Goal: Task Accomplishment & Management: Manage account settings

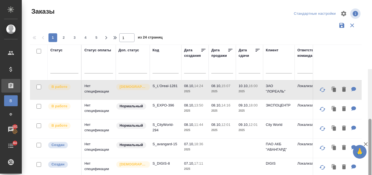
scroll to position [27, 0]
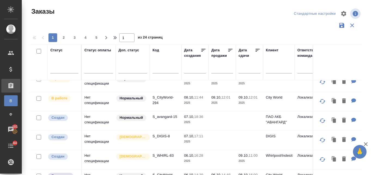
drag, startPoint x: 0, startPoint y: 0, endPoint x: 372, endPoint y: -2, distance: 372.2
click at [372, 0] on html "🙏 .cls-1 fill:#fff; AWATERA Valyaeva Anna Клиенты Спецификации Заказы В Все зак…" at bounding box center [186, 87] width 372 height 175
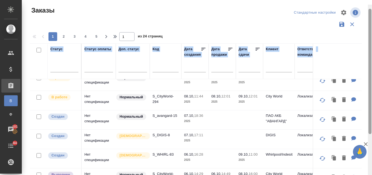
scroll to position [0, 0]
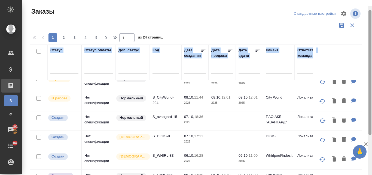
drag, startPoint x: 370, startPoint y: 65, endPoint x: 372, endPoint y: 8, distance: 57.0
click at [372, 9] on div at bounding box center [370, 93] width 4 height 175
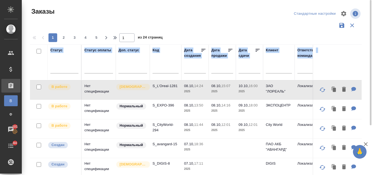
scroll to position [27, 0]
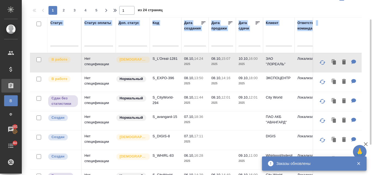
click at [194, 43] on input "text" at bounding box center [197, 42] width 19 height 8
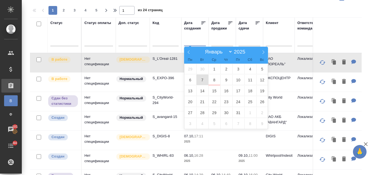
click at [203, 81] on span "7" at bounding box center [203, 79] width 12 height 11
type div "2025-10-06T21:00:00.000Z"
drag, startPoint x: 203, startPoint y: 77, endPoint x: 211, endPoint y: 77, distance: 8.2
click at [203, 77] on span "7" at bounding box center [203, 79] width 12 height 11
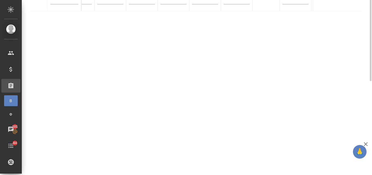
scroll to position [0, 0]
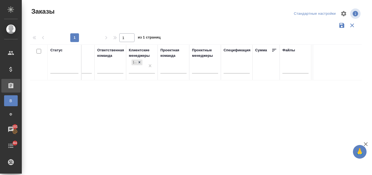
click at [167, 53] on div "Проектная команда" at bounding box center [174, 52] width 26 height 11
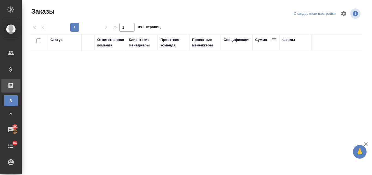
click at [106, 46] on div "Ответственная команда" at bounding box center [110, 42] width 27 height 11
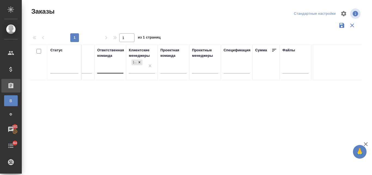
click at [112, 71] on div at bounding box center [110, 68] width 26 height 8
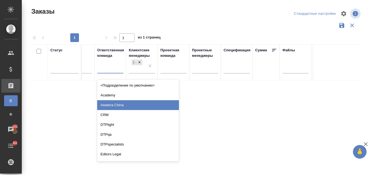
scroll to position [55, 0]
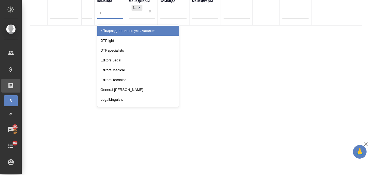
type input "lo"
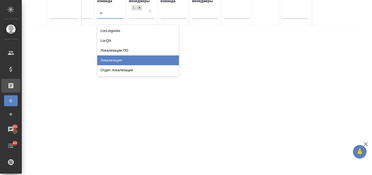
click at [121, 61] on div "Локализация" at bounding box center [138, 60] width 82 height 10
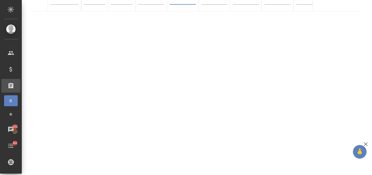
scroll to position [0, 0]
click at [85, 166] on div "Статус Статус оплаты Доп. статус Код Дата создания 7.10-7.10 Дата продажи Дата …" at bounding box center [196, 73] width 332 height 196
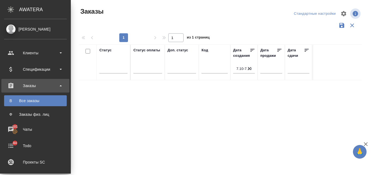
click at [38, 101] on div "Все заказы" at bounding box center [35, 100] width 57 height 5
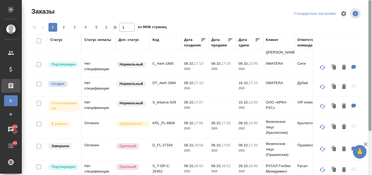
drag, startPoint x: 370, startPoint y: 66, endPoint x: 372, endPoint y: 11, distance: 54.9
click at [372, 11] on div at bounding box center [370, 87] width 4 height 175
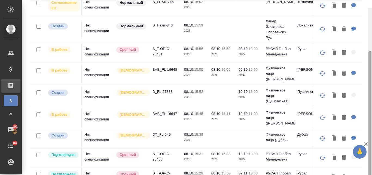
scroll to position [59, 0]
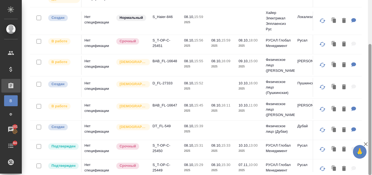
drag, startPoint x: 371, startPoint y: 31, endPoint x: 372, endPoint y: 112, distance: 81.8
click at [372, 112] on div at bounding box center [370, 109] width 3 height 131
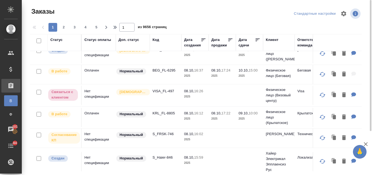
scroll to position [156, 0]
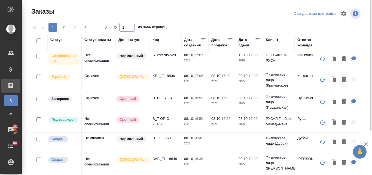
click at [65, 25] on span "2" at bounding box center [63, 27] width 9 height 5
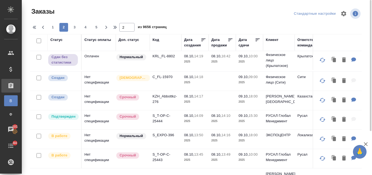
scroll to position [360, 0]
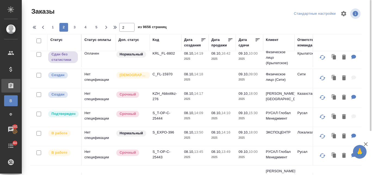
drag, startPoint x: 75, startPoint y: 28, endPoint x: 185, endPoint y: 140, distance: 156.6
click at [76, 28] on span "3" at bounding box center [74, 27] width 9 height 5
type input "3"
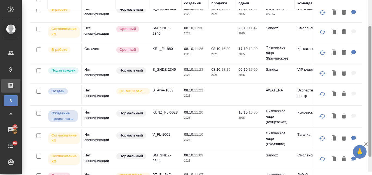
scroll to position [59, 0]
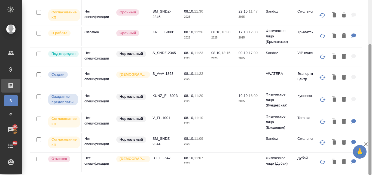
drag, startPoint x: 370, startPoint y: 90, endPoint x: 370, endPoint y: 143, distance: 52.9
click at [370, 143] on div at bounding box center [370, 109] width 3 height 131
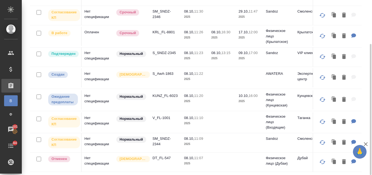
scroll to position [0, 0]
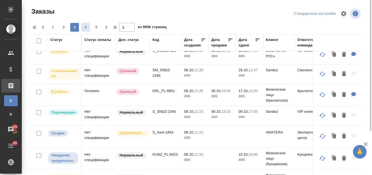
click at [86, 28] on span "4" at bounding box center [85, 27] width 9 height 5
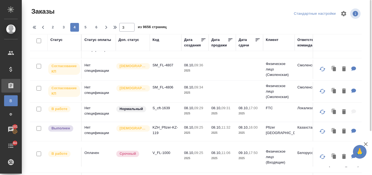
scroll to position [351, 0]
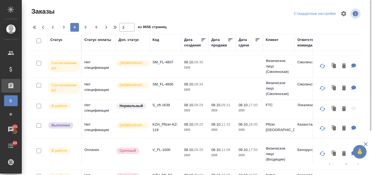
click at [193, 44] on div "Дата создания" at bounding box center [192, 42] width 17 height 11
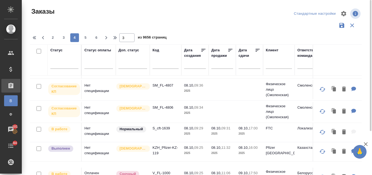
scroll to position [365, 0]
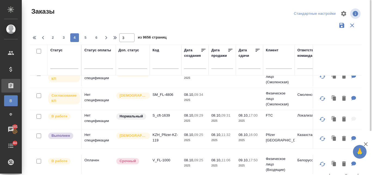
click at [188, 65] on input "text" at bounding box center [197, 65] width 19 height 8
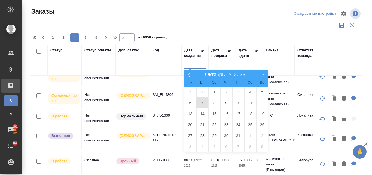
click at [204, 106] on span "7" at bounding box center [203, 102] width 12 height 11
type div "2025-10-06T21:00:00.000Z"
click at [200, 99] on span "7" at bounding box center [203, 102] width 12 height 11
select select "9"
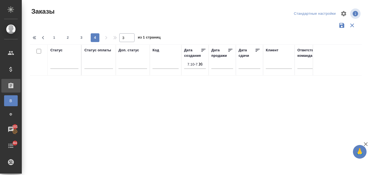
scroll to position [0, 0]
click at [204, 63] on input "7.10-7.10" at bounding box center [197, 65] width 19 height 8
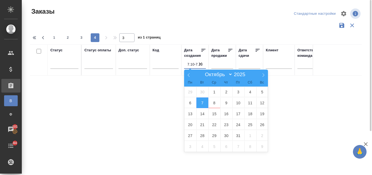
type input "7.10-7.10"
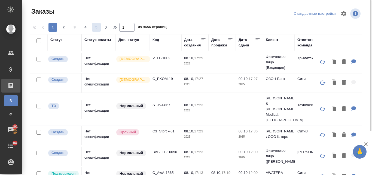
click at [97, 26] on span "5" at bounding box center [96, 27] width 9 height 5
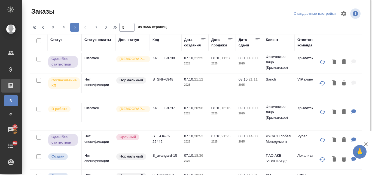
click at [60, 39] on div "Статус" at bounding box center [56, 39] width 12 height 5
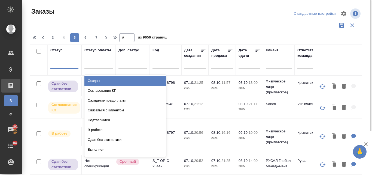
click at [59, 65] on div at bounding box center [64, 63] width 28 height 8
click at [93, 85] on div "Создан" at bounding box center [126, 81] width 82 height 10
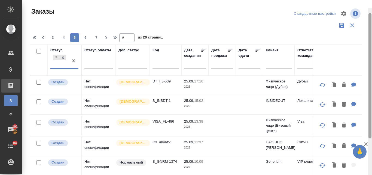
drag, startPoint x: 371, startPoint y: 81, endPoint x: 372, endPoint y: 6, distance: 75.3
click at [372, 8] on div at bounding box center [370, 95] width 4 height 175
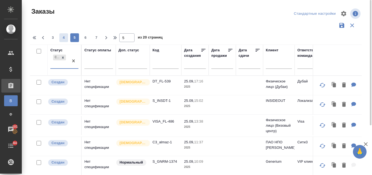
click at [65, 37] on span "4" at bounding box center [63, 37] width 9 height 5
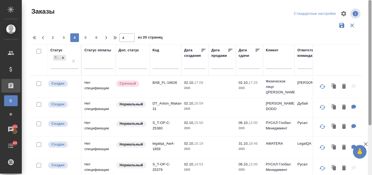
drag, startPoint x: 369, startPoint y: 76, endPoint x: 369, endPoint y: 25, distance: 50.2
click at [370, 26] on div at bounding box center [370, 62] width 3 height 125
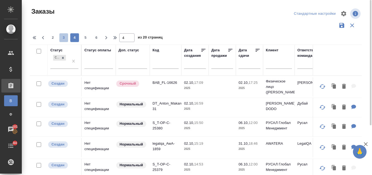
click at [63, 37] on span "3" at bounding box center [63, 37] width 9 height 5
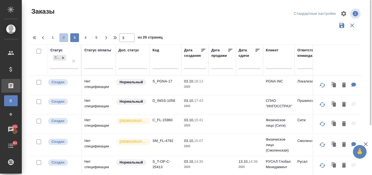
click at [62, 35] on span "2" at bounding box center [63, 37] width 9 height 5
type input "2"
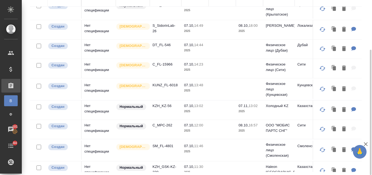
scroll to position [55, 0]
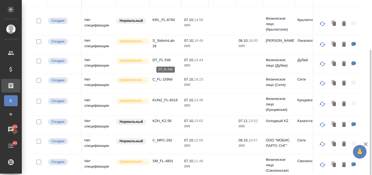
click at [160, 58] on p "DT_FL-546" at bounding box center [166, 59] width 26 height 5
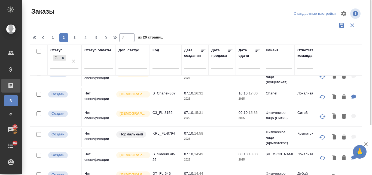
scroll to position [0, 0]
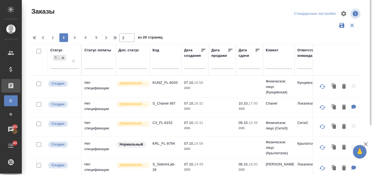
click at [160, 65] on input "text" at bounding box center [166, 65] width 26 height 7
type input "k"
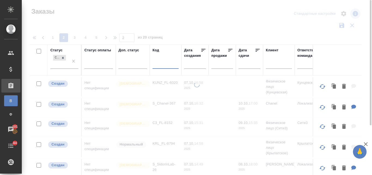
type input "l"
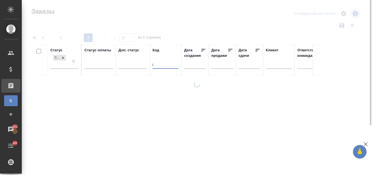
type input "1"
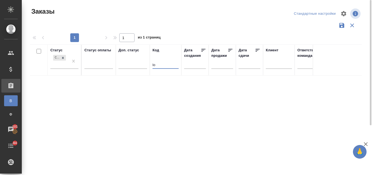
type input "l"
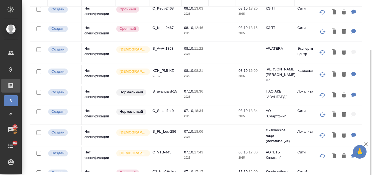
scroll to position [359, 0]
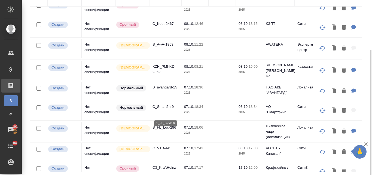
click at [162, 125] on p "S_FL_Loc-286" at bounding box center [166, 127] width 26 height 5
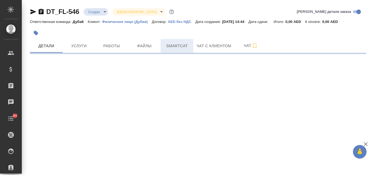
select select "RU"
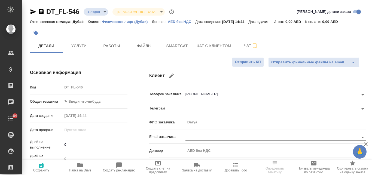
type textarea "x"
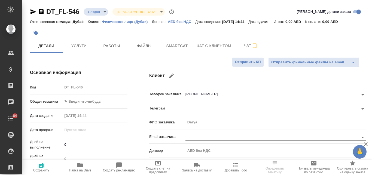
type textarea "x"
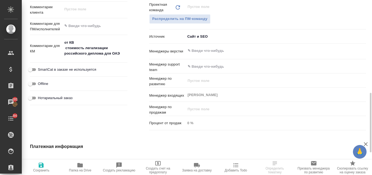
scroll to position [191, 0]
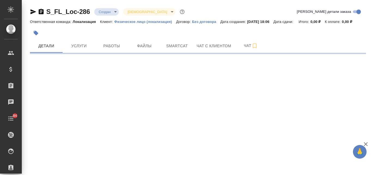
select select "RU"
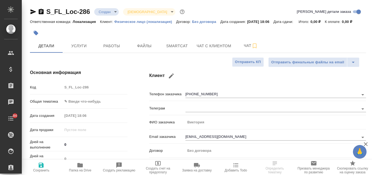
type textarea "x"
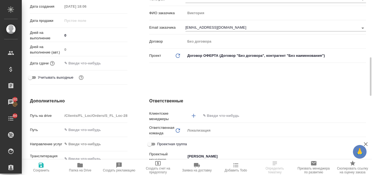
scroll to position [136, 0]
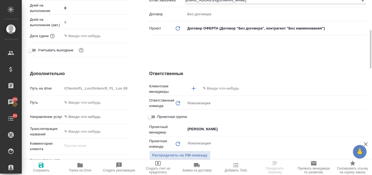
click at [209, 87] on input "text" at bounding box center [275, 88] width 144 height 7
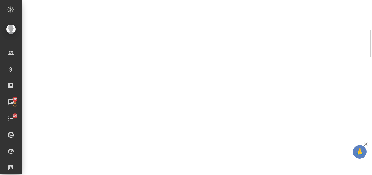
select select "RU"
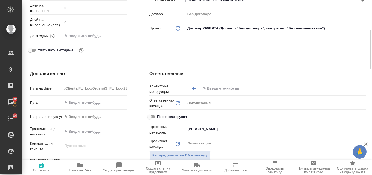
type textarea "x"
click at [226, 86] on input "text" at bounding box center [275, 88] width 144 height 7
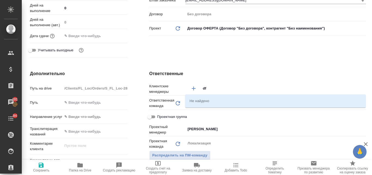
type input "d"
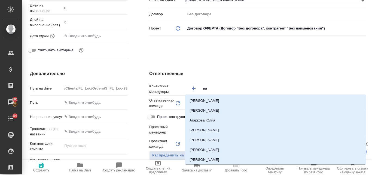
type input "вал"
click at [218, 147] on li "[PERSON_NAME]" at bounding box center [275, 150] width 181 height 10
type textarea "x"
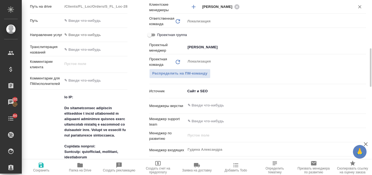
scroll to position [245, 0]
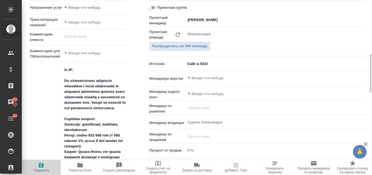
click at [41, 168] on icon "button" at bounding box center [41, 165] width 7 height 7
type textarea "x"
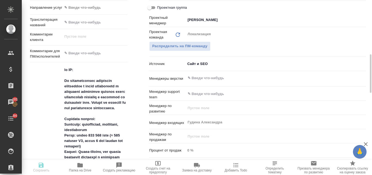
type textarea "x"
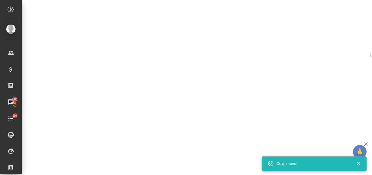
select select "RU"
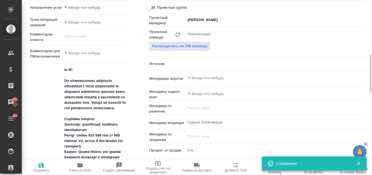
type textarea "x"
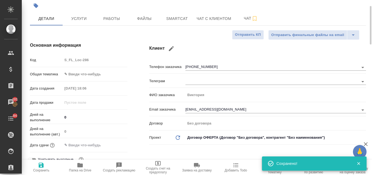
scroll to position [0, 0]
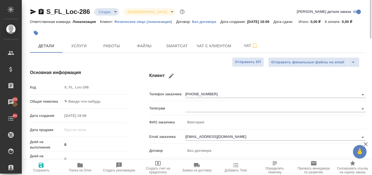
click at [122, 21] on p "Физическое лицо (локализация)" at bounding box center [146, 22] width 62 height 4
type textarea "x"
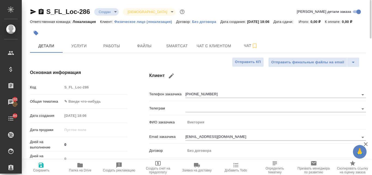
type textarea "x"
click at [77, 49] on span "Услуги" at bounding box center [79, 46] width 26 height 7
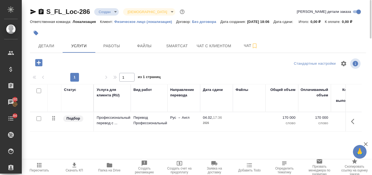
click at [39, 62] on icon "button" at bounding box center [39, 63] width 10 height 10
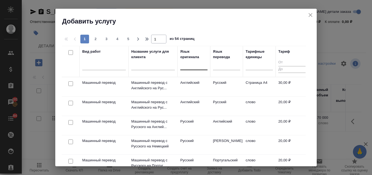
click at [187, 66] on div at bounding box center [193, 65] width 27 height 8
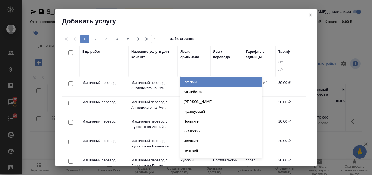
click at [193, 83] on div "Русский" at bounding box center [221, 82] width 82 height 10
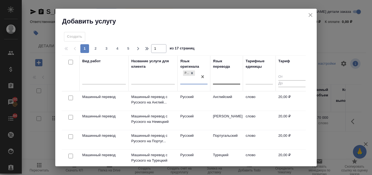
click at [229, 77] on div at bounding box center [226, 79] width 27 height 8
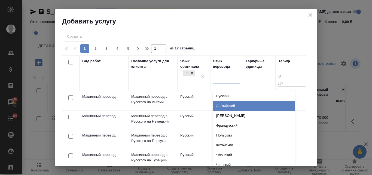
click at [228, 106] on div "Английский" at bounding box center [254, 106] width 82 height 10
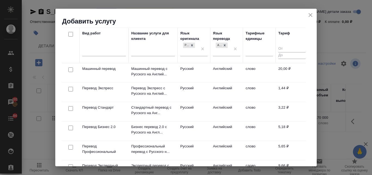
scroll to position [1, 0]
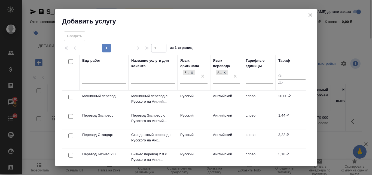
click at [310, 16] on icon "close" at bounding box center [311, 15] width 4 height 4
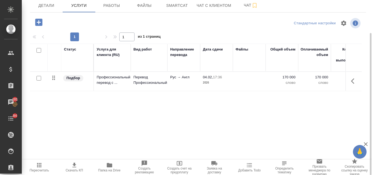
scroll to position [0, 0]
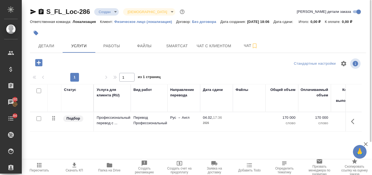
click at [39, 166] on icon "button" at bounding box center [39, 165] width 7 height 7
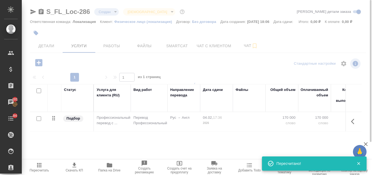
type input "test"
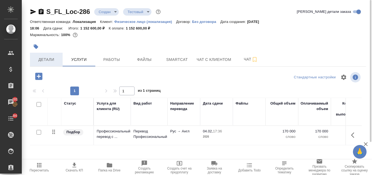
click at [50, 62] on span "Детали" at bounding box center [46, 59] width 26 height 7
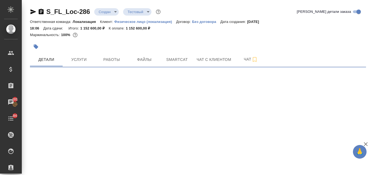
select select "RU"
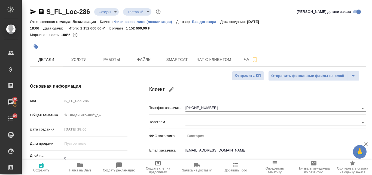
type textarea "x"
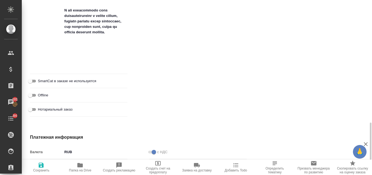
scroll to position [644, 0]
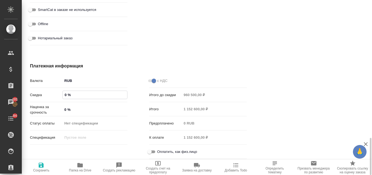
click at [64, 97] on input "0 %" at bounding box center [95, 95] width 65 height 8
click at [67, 95] on input "0 %" at bounding box center [95, 95] width 65 height 8
type textarea "x"
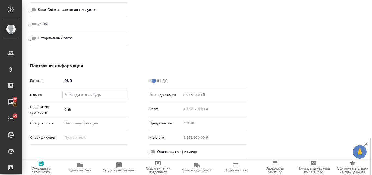
type textarea "x"
type input "15 %"
type textarea "x"
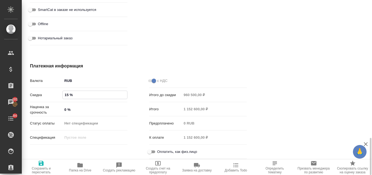
type textarea "x"
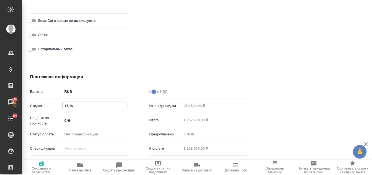
type textarea "x"
type input "15 %"
click at [42, 165] on icon "button" at bounding box center [41, 163] width 5 height 5
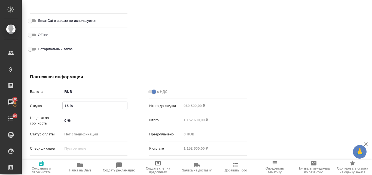
type textarea "x"
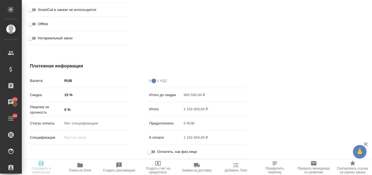
type textarea "x"
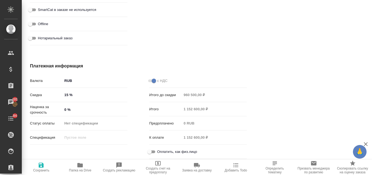
type textarea "x"
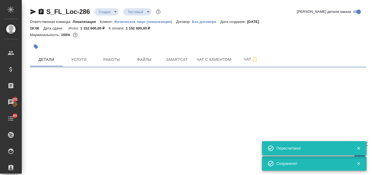
scroll to position [0, 0]
select select "RU"
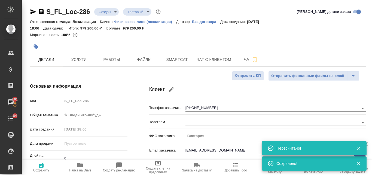
type textarea "x"
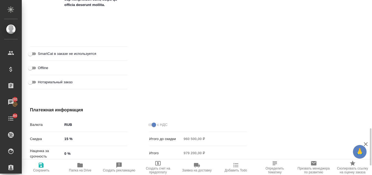
scroll to position [652, 0]
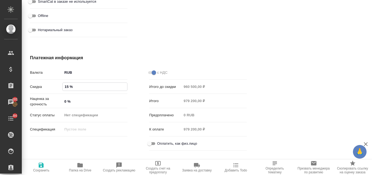
drag, startPoint x: 67, startPoint y: 86, endPoint x: 61, endPoint y: 86, distance: 6.0
click at [61, 86] on div "Скидка 15 %" at bounding box center [79, 87] width 98 height 10
type input "0 %"
type textarea "x"
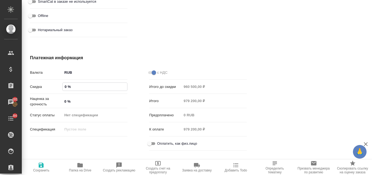
type textarea "x"
type input "0 %"
click at [43, 166] on icon "button" at bounding box center [41, 163] width 7 height 7
type textarea "x"
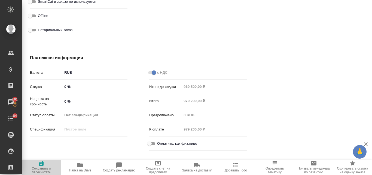
type textarea "x"
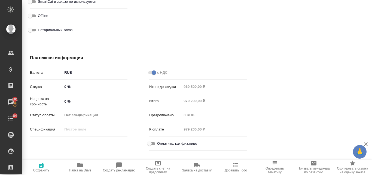
type textarea "x"
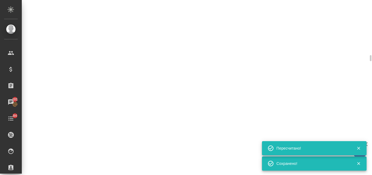
select select "RU"
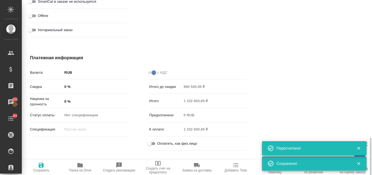
type textarea "x"
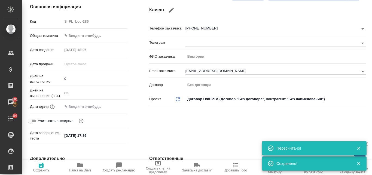
scroll to position [0, 0]
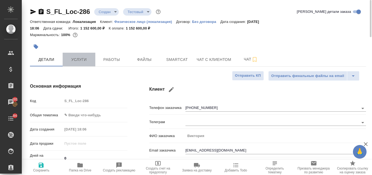
click at [79, 60] on span "Услуги" at bounding box center [79, 59] width 26 height 7
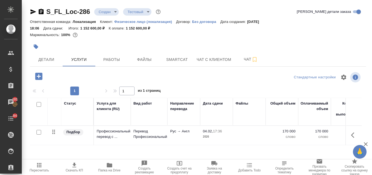
scroll to position [54, 0]
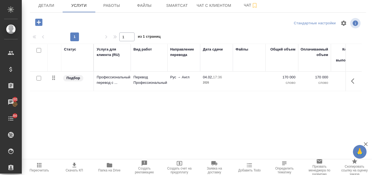
click at [40, 24] on icon "button" at bounding box center [38, 22] width 7 height 7
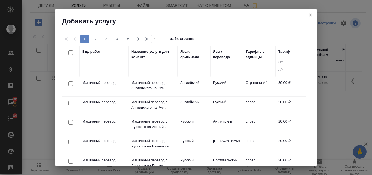
click at [188, 64] on div at bounding box center [193, 65] width 27 height 8
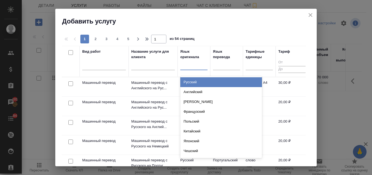
click at [189, 83] on div "Русский" at bounding box center [221, 82] width 82 height 10
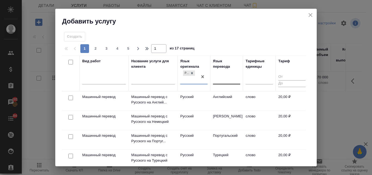
click at [218, 80] on div at bounding box center [226, 79] width 27 height 8
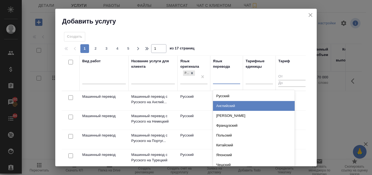
click at [225, 104] on div "Английский" at bounding box center [254, 106] width 82 height 10
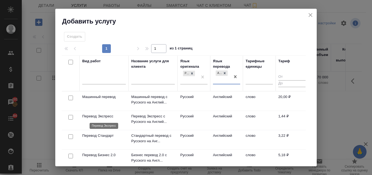
click at [115, 115] on p "Перевод Экспресс" at bounding box center [104, 115] width 44 height 5
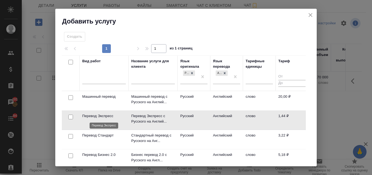
click at [115, 115] on p "Перевод Экспресс" at bounding box center [104, 115] width 44 height 5
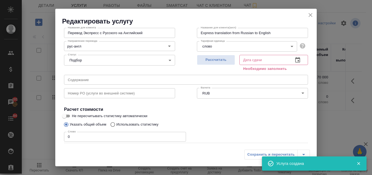
scroll to position [62, 0]
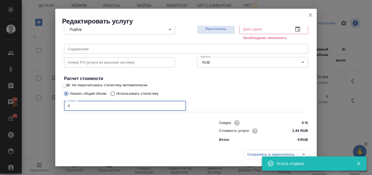
drag, startPoint x: 75, startPoint y: 104, endPoint x: 66, endPoint y: 105, distance: 9.1
click at [66, 105] on input "0" at bounding box center [125, 106] width 122 height 10
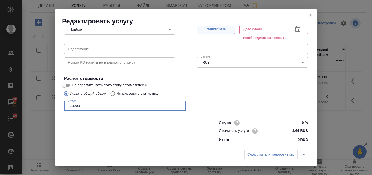
type input "170000"
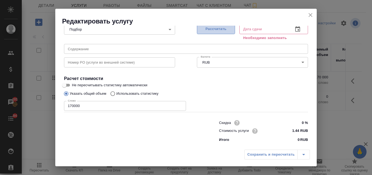
click at [211, 29] on span "Рассчитать" at bounding box center [216, 29] width 32 height 6
type input "04.02.2026 17:50"
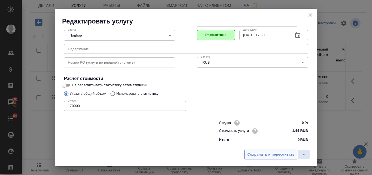
scroll to position [56, 0]
click at [268, 155] on span "Сохранить и пересчитать" at bounding box center [271, 154] width 47 height 6
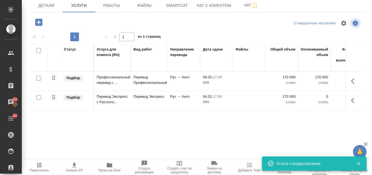
click at [39, 77] on input "checkbox" at bounding box center [39, 78] width 5 height 5
checkbox input "true"
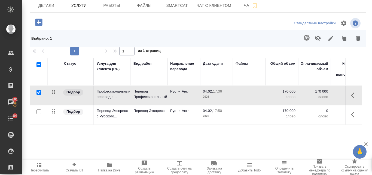
click at [315, 37] on icon "button" at bounding box center [318, 38] width 6 height 5
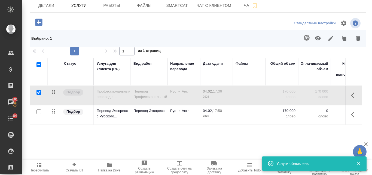
click at [38, 168] on icon "button" at bounding box center [39, 165] width 7 height 7
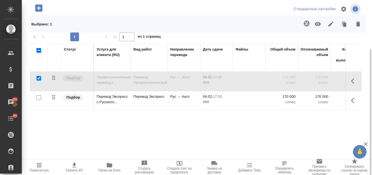
scroll to position [0, 0]
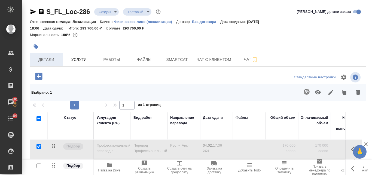
click at [53, 60] on span "Детали" at bounding box center [46, 59] width 26 height 7
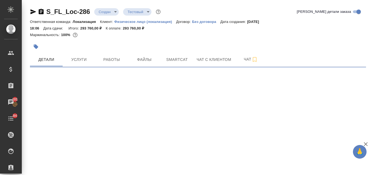
select select "RU"
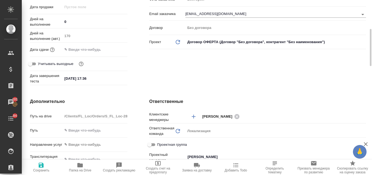
type textarea "x"
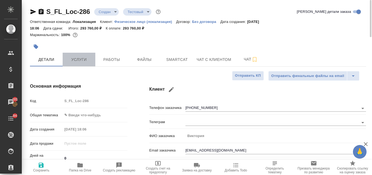
click at [76, 56] on button "Услуги" at bounding box center [79, 60] width 33 height 14
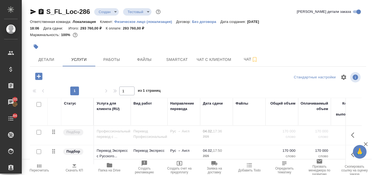
click at [73, 167] on icon "button" at bounding box center [75, 165] width 4 height 5
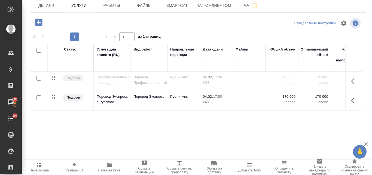
click at [43, 21] on icon "button" at bounding box center [39, 22] width 10 height 10
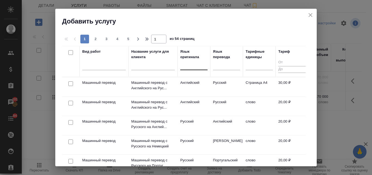
click at [190, 66] on div at bounding box center [193, 65] width 27 height 8
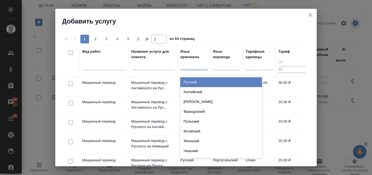
click at [193, 84] on div "Русский" at bounding box center [221, 82] width 82 height 10
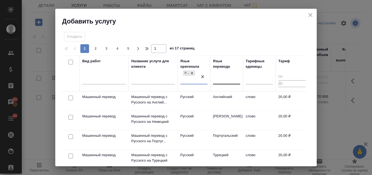
click at [233, 80] on div at bounding box center [226, 79] width 27 height 8
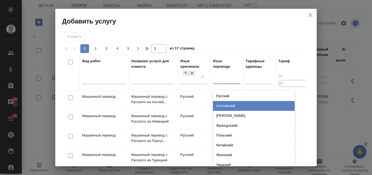
click at [233, 107] on div "Английский" at bounding box center [254, 106] width 82 height 10
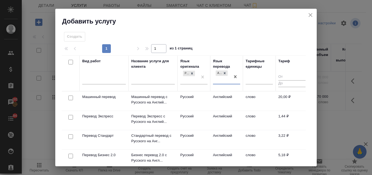
click at [148, 133] on td "Стандартный перевод с Русского на Анг..." at bounding box center [153, 139] width 49 height 19
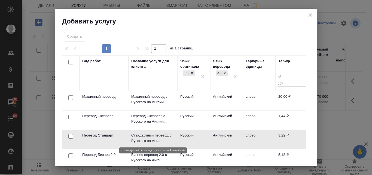
click at [148, 133] on p "Стандартный перевод с Русского на Анг..." at bounding box center [153, 138] width 44 height 11
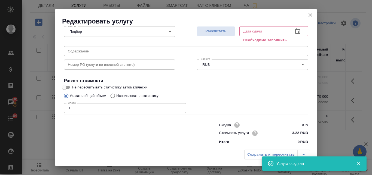
scroll to position [62, 0]
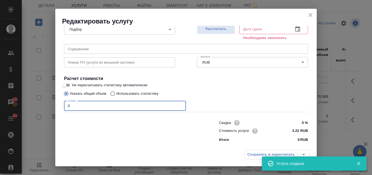
drag, startPoint x: 71, startPoint y: 103, endPoint x: 65, endPoint y: 104, distance: 6.4
click at [65, 104] on input "0" at bounding box center [125, 106] width 122 height 10
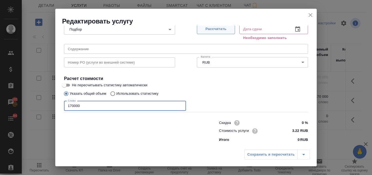
type input "170000"
click at [208, 31] on span "Рассчитать" at bounding box center [216, 29] width 32 height 6
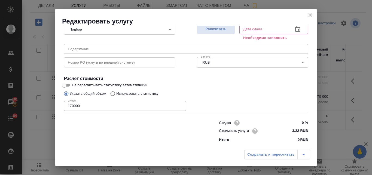
type input "04.02.2026 17:53"
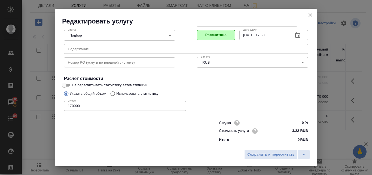
scroll to position [56, 0]
click at [274, 154] on span "Сохранить и пересчитать" at bounding box center [271, 154] width 47 height 6
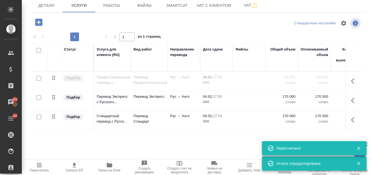
click at [40, 97] on input "checkbox" at bounding box center [39, 97] width 5 height 5
checkbox input "true"
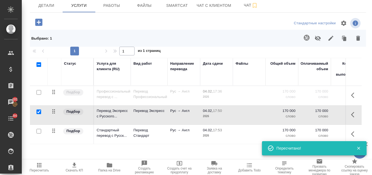
click at [312, 34] on button "button" at bounding box center [318, 38] width 13 height 14
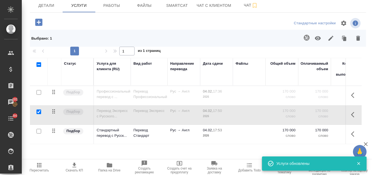
click at [41, 165] on icon "button" at bounding box center [39, 165] width 4 height 4
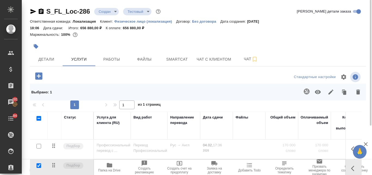
scroll to position [0, 0]
click at [43, 62] on span "Детали" at bounding box center [46, 59] width 26 height 7
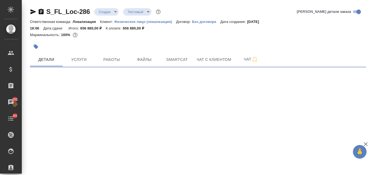
select select "RU"
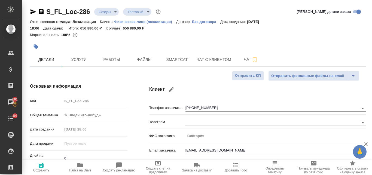
type textarea "x"
click at [42, 165] on icon "button" at bounding box center [41, 165] width 5 height 5
type textarea "x"
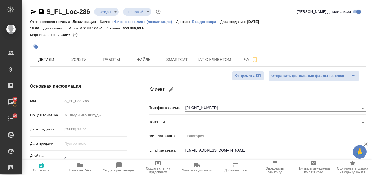
type textarea "x"
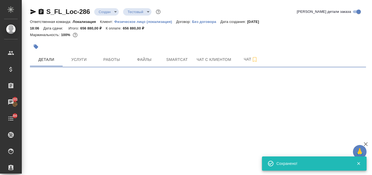
select select "RU"
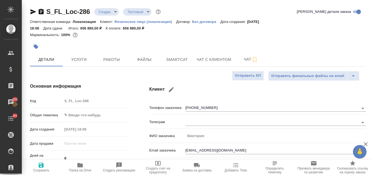
scroll to position [82, 0]
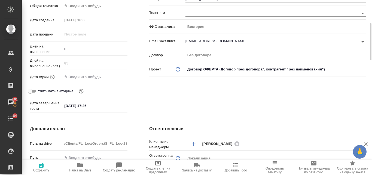
type textarea "x"
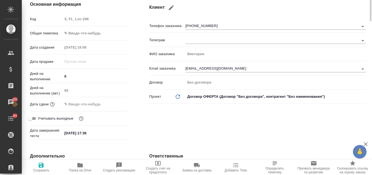
scroll to position [0, 0]
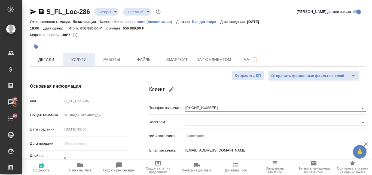
click at [76, 59] on span "Услуги" at bounding box center [79, 59] width 26 height 7
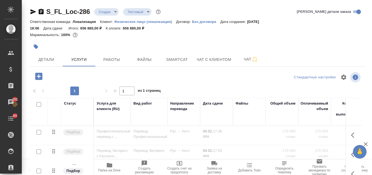
scroll to position [54, 0]
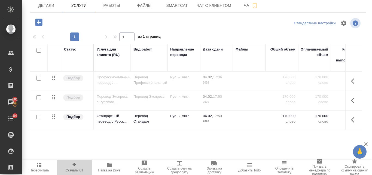
click at [74, 164] on icon "button" at bounding box center [75, 165] width 4 height 5
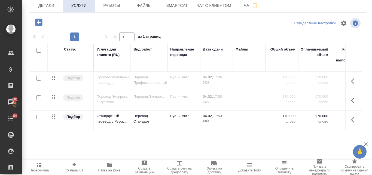
scroll to position [0, 0]
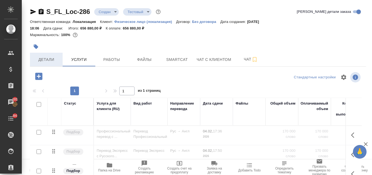
click at [52, 57] on span "Детали" at bounding box center [46, 59] width 26 height 7
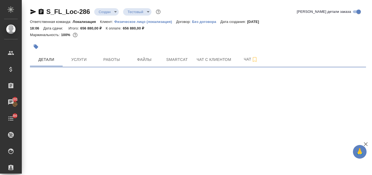
select select "RU"
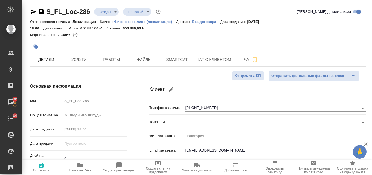
type textarea "x"
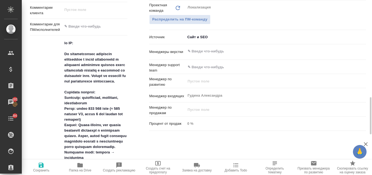
scroll to position [382, 0]
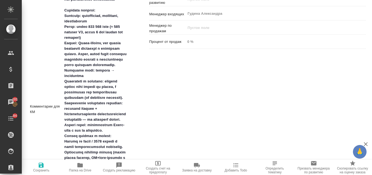
type textarea "x"
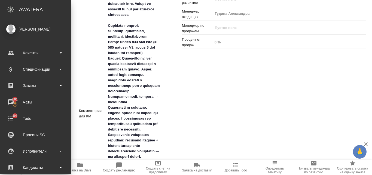
type textarea "x"
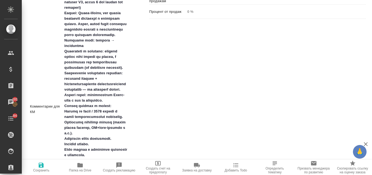
scroll to position [384, 0]
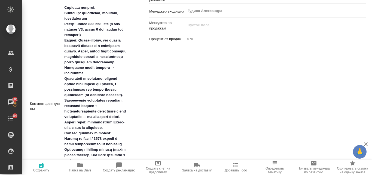
type textarea "x"
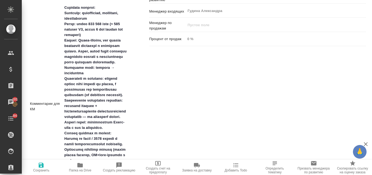
type textarea "x"
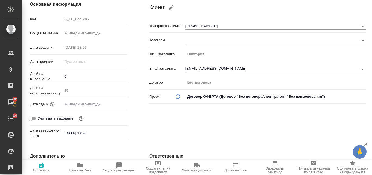
scroll to position [0, 0]
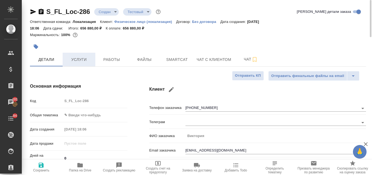
click at [79, 62] on span "Услуги" at bounding box center [79, 59] width 26 height 7
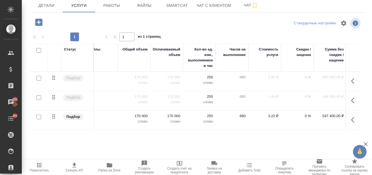
scroll to position [0, 186]
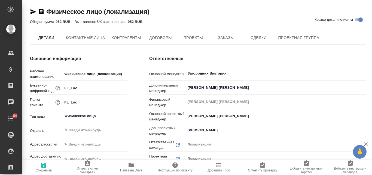
type textarea "x"
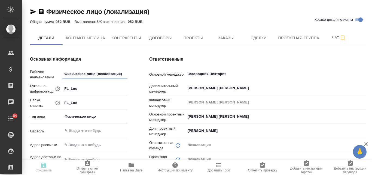
type textarea "x"
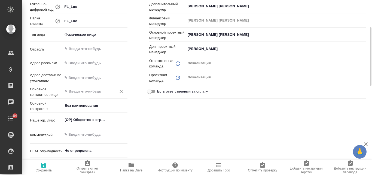
type textarea "x"
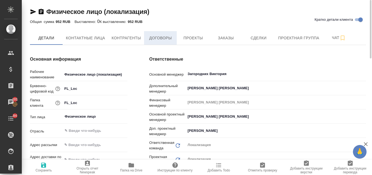
click at [154, 39] on span "Договоры" at bounding box center [161, 38] width 26 height 7
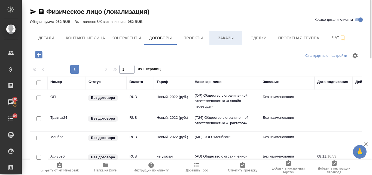
click at [233, 37] on span "Заказы" at bounding box center [226, 38] width 26 height 7
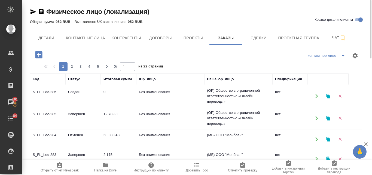
click at [92, 91] on td "Создан" at bounding box center [82, 95] width 35 height 19
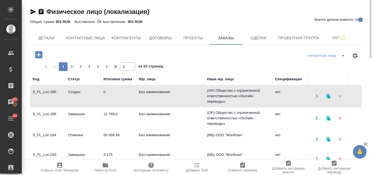
click at [92, 91] on td "Создан" at bounding box center [82, 95] width 35 height 19
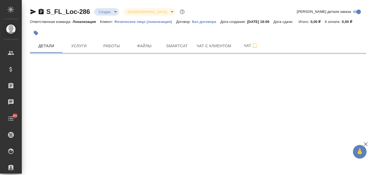
select select "RU"
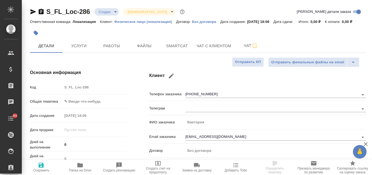
type textarea "x"
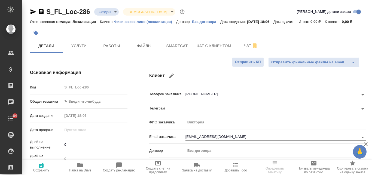
type textarea "x"
select select "RU"
type textarea "x"
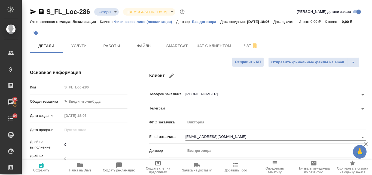
type textarea "x"
click at [86, 43] on span "Услуги" at bounding box center [79, 46] width 26 height 7
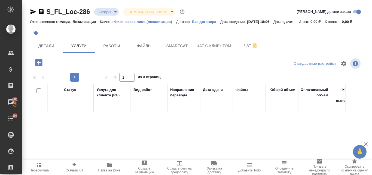
click at [37, 67] on icon "button" at bounding box center [39, 63] width 10 height 10
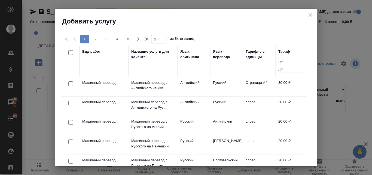
click at [312, 13] on icon "close" at bounding box center [311, 15] width 7 height 7
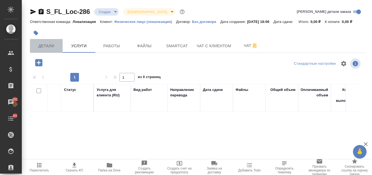
click at [45, 49] on span "Детали" at bounding box center [46, 46] width 26 height 7
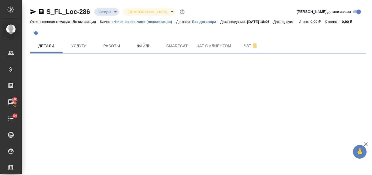
select select "RU"
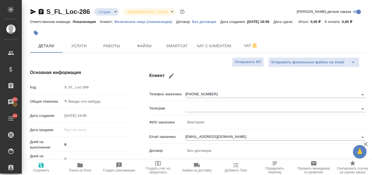
type textarea "x"
click at [81, 53] on button "Услуги" at bounding box center [79, 46] width 33 height 14
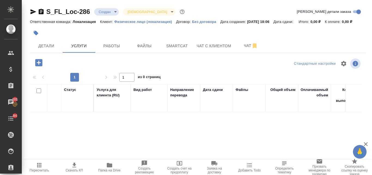
click at [40, 66] on icon "button" at bounding box center [38, 62] width 7 height 7
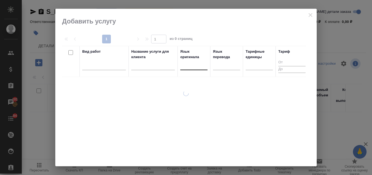
click at [190, 66] on div at bounding box center [193, 65] width 27 height 8
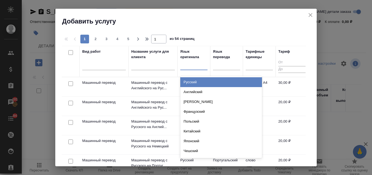
click at [193, 81] on div "Русский" at bounding box center [221, 82] width 82 height 10
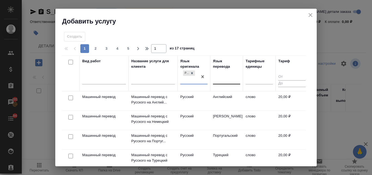
click at [226, 81] on div at bounding box center [226, 79] width 27 height 8
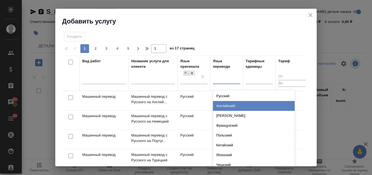
click at [230, 104] on div "Английский" at bounding box center [254, 106] width 82 height 10
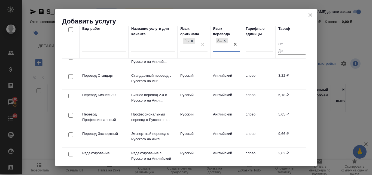
scroll to position [55, 0]
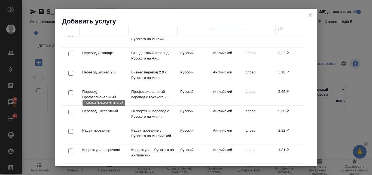
click at [101, 89] on p "Перевод Профессиональный" at bounding box center [104, 94] width 44 height 11
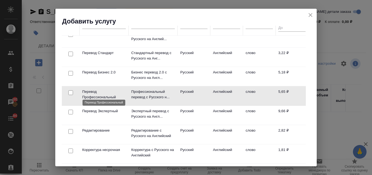
click at [101, 89] on p "Перевод Профессиональный" at bounding box center [104, 94] width 44 height 11
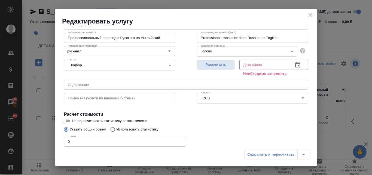
scroll to position [62, 0]
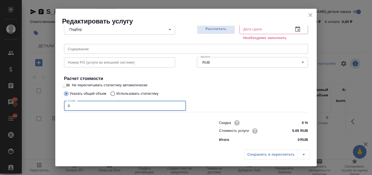
click at [64, 101] on input "0" at bounding box center [125, 106] width 122 height 10
type input "170000"
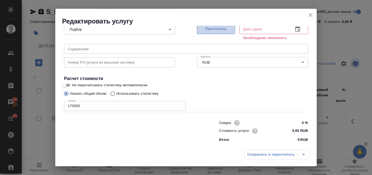
click at [220, 29] on span "Рассчитать" at bounding box center [216, 29] width 32 height 6
type input "[DATE] 17:36"
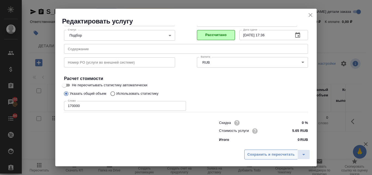
scroll to position [56, 0]
click at [266, 155] on span "Сохранить и пересчитать" at bounding box center [271, 154] width 47 height 6
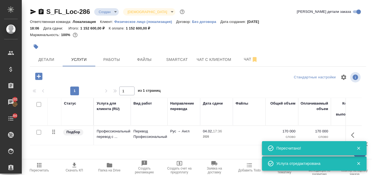
click at [115, 11] on body "🙏 .cls-1 fill:#fff; AWATERA Valyaeva [PERSON_NAME] Спецификации Заказы 101 Чаты…" at bounding box center [186, 87] width 372 height 175
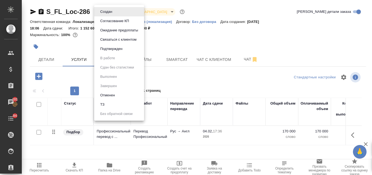
click at [156, 11] on div at bounding box center [186, 87] width 372 height 175
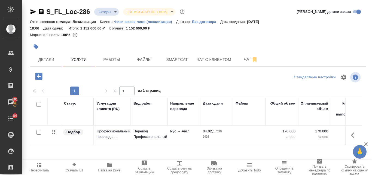
click at [157, 13] on body "🙏 .cls-1 fill:#fff; AWATERA Valyaeva [PERSON_NAME] Спецификации Заказы 101 Чаты…" at bounding box center [186, 87] width 372 height 175
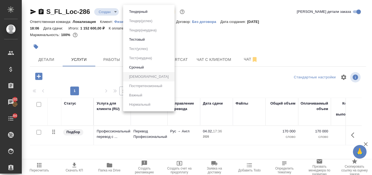
click at [147, 40] on li "Тестовый" at bounding box center [149, 39] width 52 height 9
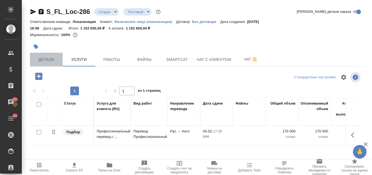
click at [54, 60] on span "Детали" at bounding box center [46, 59] width 26 height 7
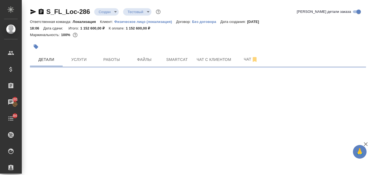
select select "RU"
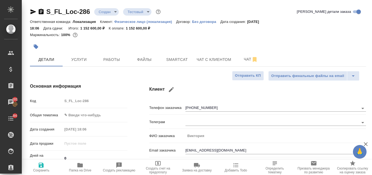
type textarea "x"
click at [76, 60] on span "Услуги" at bounding box center [79, 59] width 26 height 7
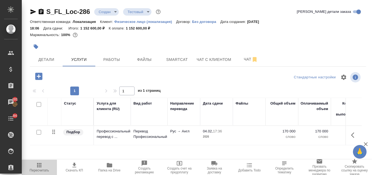
click at [42, 168] on icon "button" at bounding box center [39, 165] width 7 height 7
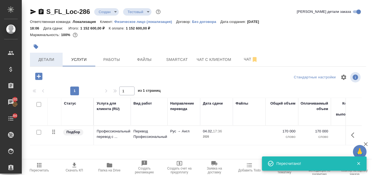
click at [52, 61] on span "Детали" at bounding box center [46, 59] width 26 height 7
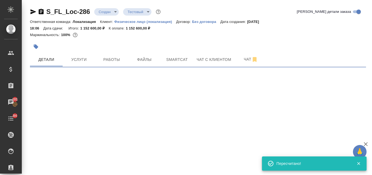
select select "RU"
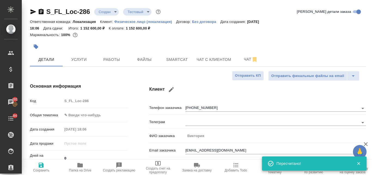
type textarea "x"
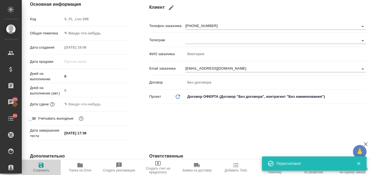
click at [41, 163] on icon "button" at bounding box center [41, 165] width 5 height 5
type textarea "x"
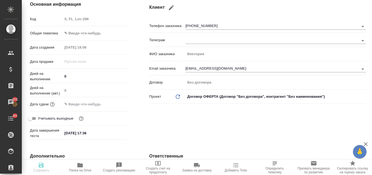
type textarea "x"
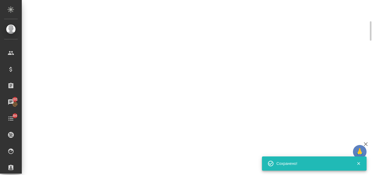
select select "RU"
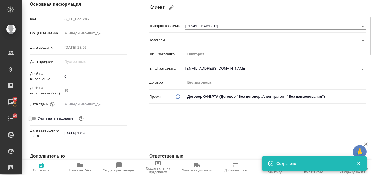
type textarea "x"
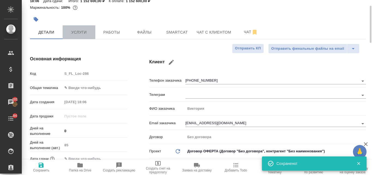
click at [85, 31] on span "Услуги" at bounding box center [79, 32] width 26 height 7
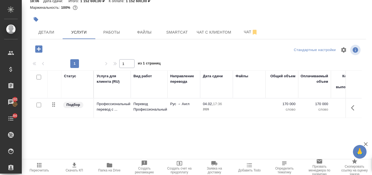
scroll to position [54, 0]
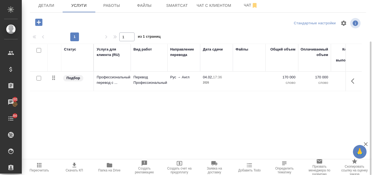
click at [73, 164] on icon "button" at bounding box center [74, 165] width 7 height 7
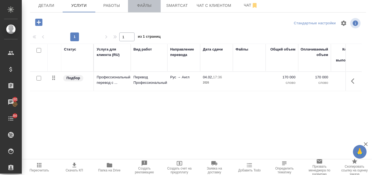
click at [150, 5] on span "Файлы" at bounding box center [144, 5] width 26 height 7
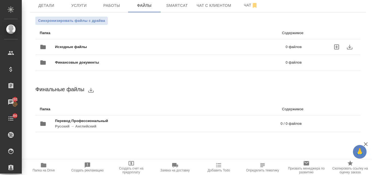
click at [130, 43] on div "Исходные файлы 0 файлов" at bounding box center [171, 46] width 262 height 13
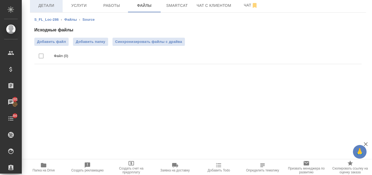
click at [55, 3] on span "Детали" at bounding box center [46, 5] width 26 height 7
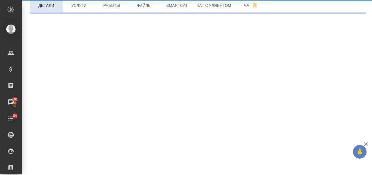
select select "RU"
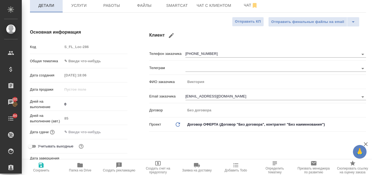
type textarea "x"
click at [43, 8] on span "Детали" at bounding box center [46, 5] width 26 height 7
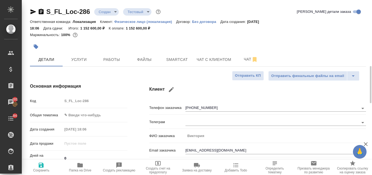
scroll to position [55, 0]
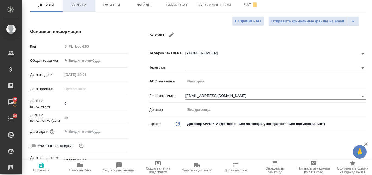
click at [79, 2] on span "Услуги" at bounding box center [79, 5] width 26 height 7
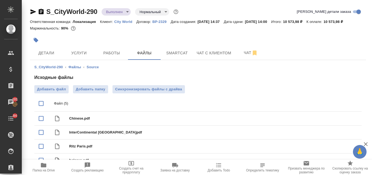
click at [121, 20] on p "City World" at bounding box center [126, 22] width 22 height 4
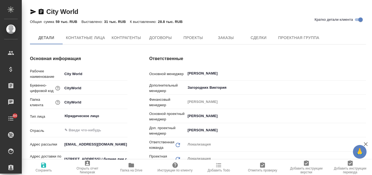
type input "Общество с ограниченной ответственностью «Медиа Групп»(ООО «Медиа Групп»)"
type textarea "x"
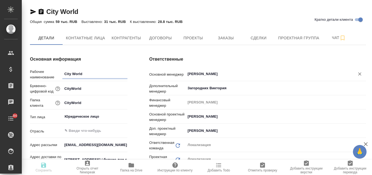
type input "Общество с ограниченной ответственностью «Медиа Групп»(ООО «Медиа Групп»)"
type textarea "x"
type input "Общество с ограниченной ответственностью «Медиа Групп»(ООО «Медиа Групп»)"
type textarea "x"
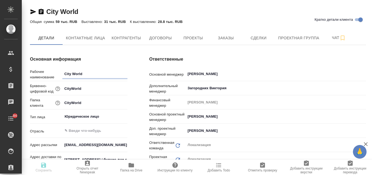
type textarea "x"
type input "Общество с ограниченной ответственностью «Медиа Групп»(ООО «Медиа Групп»)"
type textarea "x"
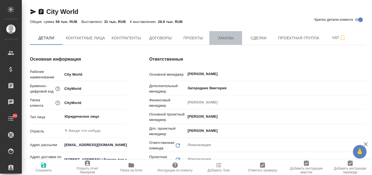
click at [223, 38] on span "Заказы" at bounding box center [226, 38] width 26 height 7
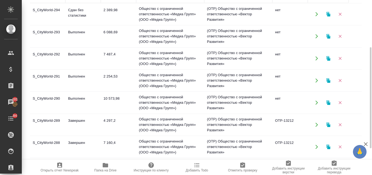
scroll to position [109, 0]
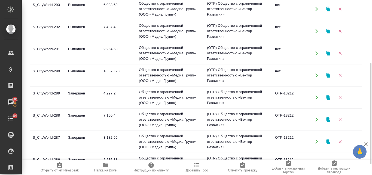
click at [108, 91] on td "4 297,2" at bounding box center [118, 97] width 35 height 19
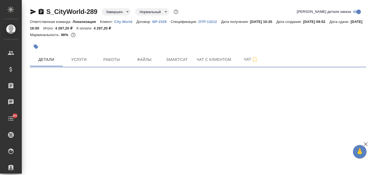
select select "RU"
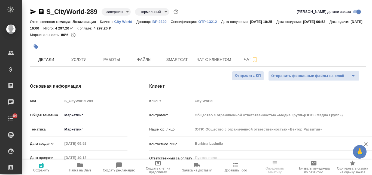
type input "Общество с ограниченной ответственностью «Медиа Групп»(ООО «Медиа Групп»)"
type textarea "x"
type input "Общество с ограниченной ответственностью «Медиа Групп»(ООО «Медиа Групп»)"
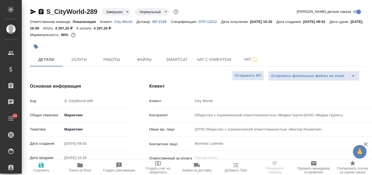
type textarea "x"
click at [209, 23] on p "OTP-13212" at bounding box center [209, 22] width 23 height 4
type input "Общество с ограниченной ответственностью «Медиа Групп»(ООО «Медиа Групп»)"
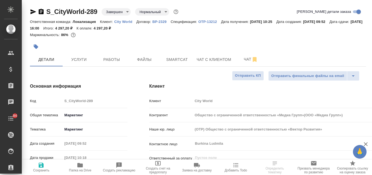
type textarea "x"
select select "RU"
type textarea "x"
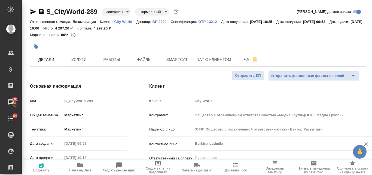
type textarea "x"
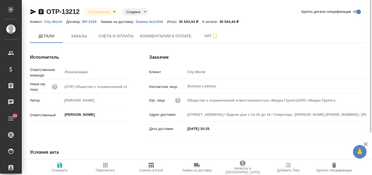
type input "Общество с ограниченной ответственностью «Медиа Групп»(ООО «Медиа Групп»)"
